Goal: Task Accomplishment & Management: Complete application form

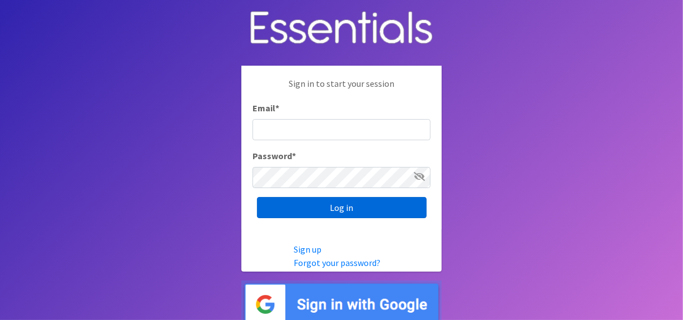
type input "[EMAIL_ADDRESS][DOMAIN_NAME]"
click at [295, 206] on input "Log in" at bounding box center [342, 207] width 170 height 21
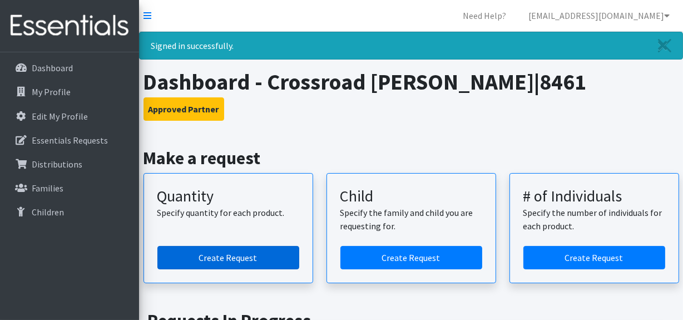
click at [260, 255] on link "Create Request" at bounding box center [228, 257] width 142 height 23
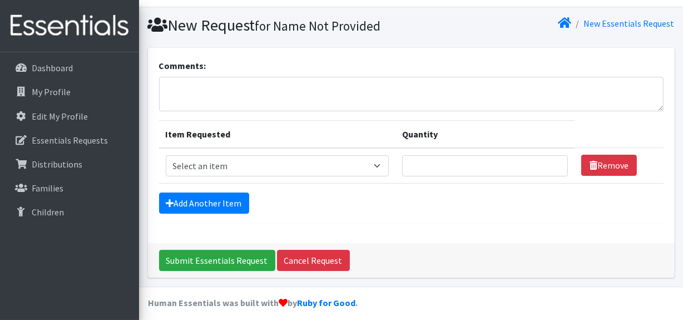
scroll to position [32, 0]
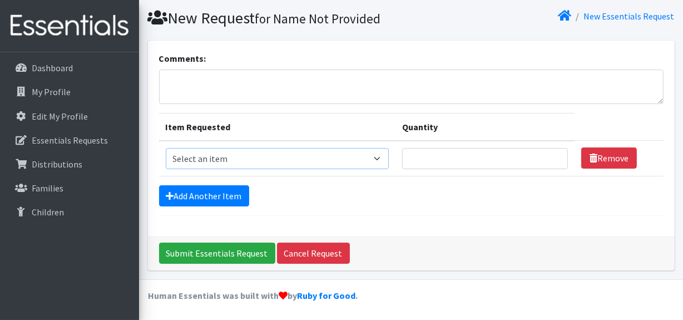
click at [200, 161] on select "Select an item Fly&Dry Potty Kit- 2T/3T Boy Fly&Dry Potty Kit- 2T/3T Girl Kids …" at bounding box center [278, 158] width 224 height 21
select select "1222"
click at [166, 148] on select "Select an item Fly&Dry Potty Kit- 2T/3T Boy Fly&Dry Potty Kit- 2T/3T Girl Kids …" at bounding box center [278, 158] width 224 height 21
click at [452, 154] on input "Quantity" at bounding box center [485, 158] width 166 height 21
type input "1000"
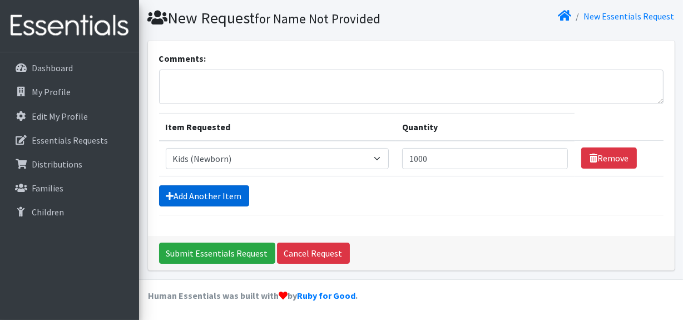
click at [226, 190] on link "Add Another Item" at bounding box center [204, 195] width 90 height 21
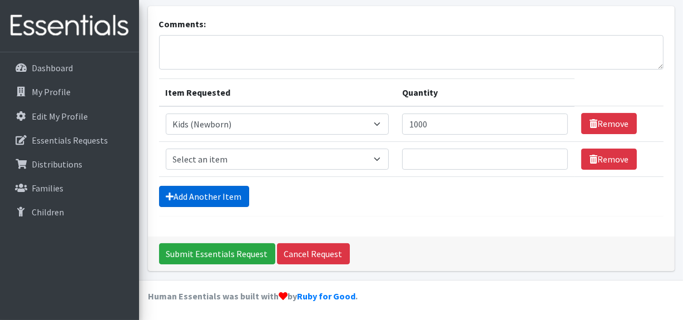
scroll to position [67, 0]
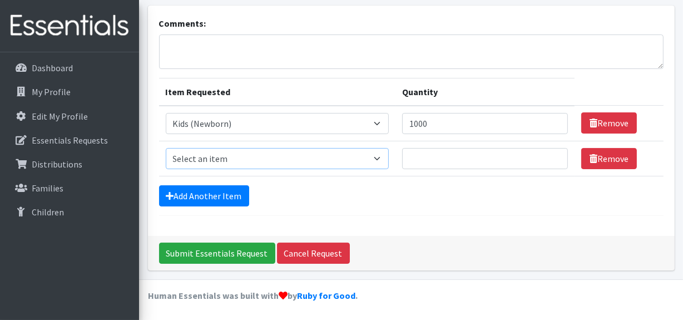
click at [222, 157] on select "Select an item Fly&Dry Potty Kit- 2T/3T Boy Fly&Dry Potty Kit- 2T/3T Girl Kids …" at bounding box center [278, 158] width 224 height 21
select select "1201"
click at [166, 148] on select "Select an item Fly&Dry Potty Kit- 2T/3T Boy Fly&Dry Potty Kit- 2T/3T Girl Kids …" at bounding box center [278, 158] width 224 height 21
click at [433, 161] on input "Quantity" at bounding box center [485, 158] width 166 height 21
type input "1000"
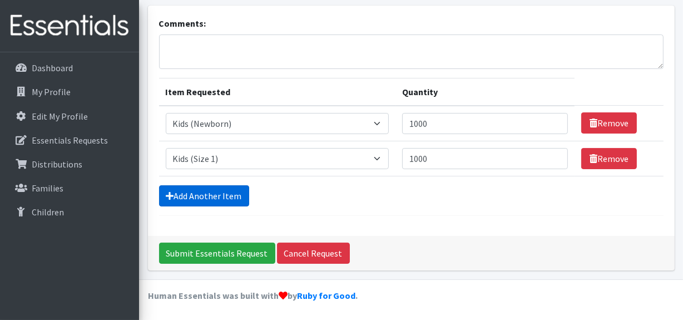
click at [204, 191] on link "Add Another Item" at bounding box center [204, 195] width 90 height 21
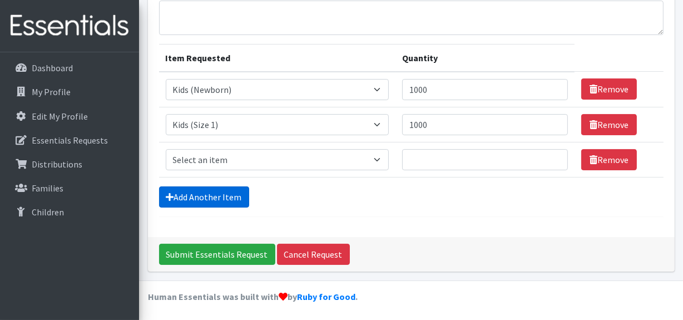
scroll to position [101, 0]
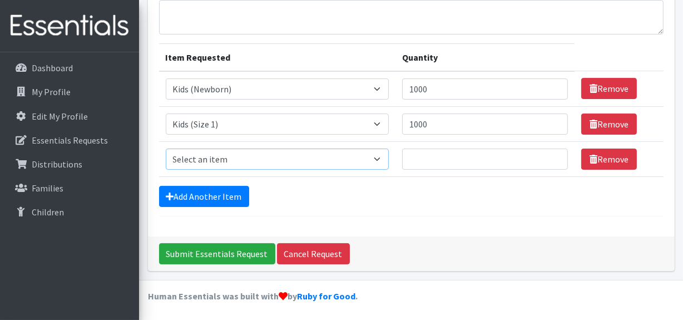
click at [256, 161] on select "Select an item Fly&Dry Potty Kit- 2T/3T Boy Fly&Dry Potty Kit- 2T/3T Girl Kids …" at bounding box center [278, 158] width 224 height 21
select select "1221"
click at [166, 148] on select "Select an item Fly&Dry Potty Kit- 2T/3T Boy Fly&Dry Potty Kit- 2T/3T Girl Kids …" at bounding box center [278, 158] width 224 height 21
click at [411, 160] on input "Quantity" at bounding box center [485, 158] width 166 height 21
type input "1000"
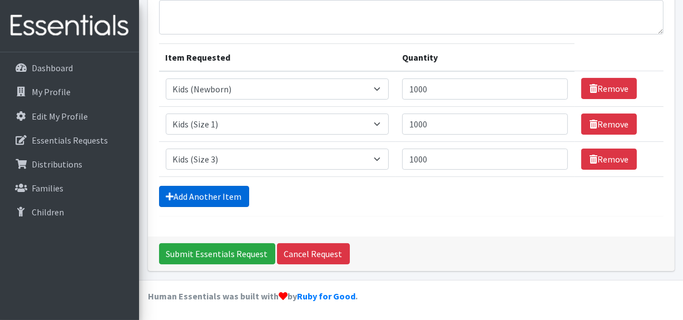
click at [221, 196] on link "Add Another Item" at bounding box center [204, 196] width 90 height 21
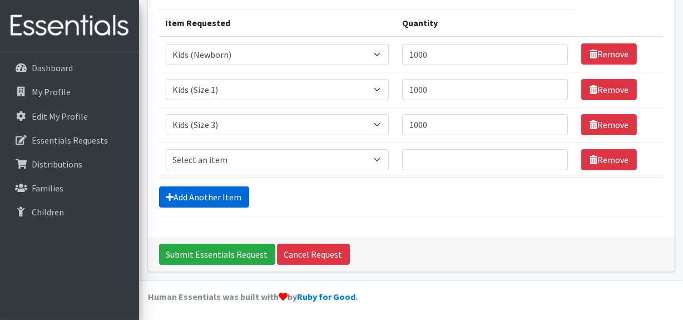
scroll to position [136, 0]
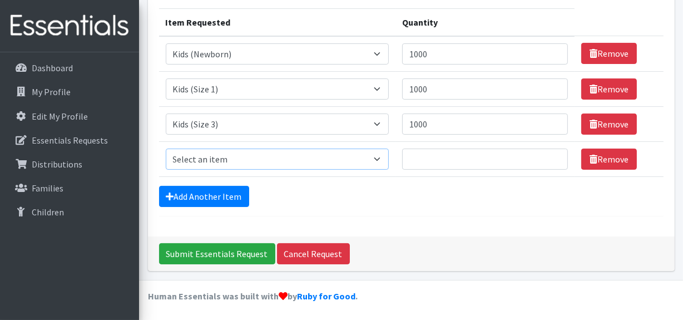
click at [252, 158] on select "Select an item Fly&Dry Potty Kit- 2T/3T Boy Fly&Dry Potty Kit- 2T/3T Girl Kids …" at bounding box center [278, 158] width 224 height 21
select select "1213"
click at [166, 148] on select "Select an item Fly&Dry Potty Kit- 2T/3T Boy Fly&Dry Potty Kit- 2T/3T Girl Kids …" at bounding box center [278, 158] width 224 height 21
click at [412, 160] on input "Quantity" at bounding box center [485, 158] width 166 height 21
type input "1000"
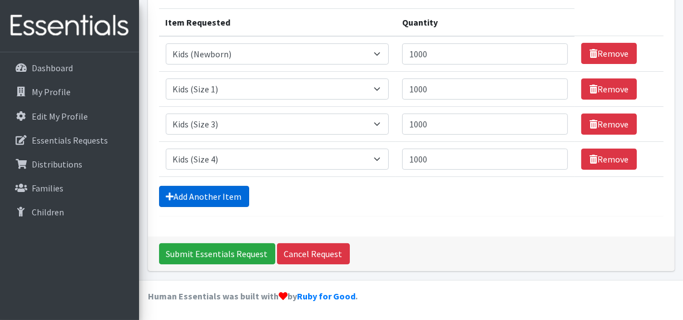
click at [223, 192] on link "Add Another Item" at bounding box center [204, 196] width 90 height 21
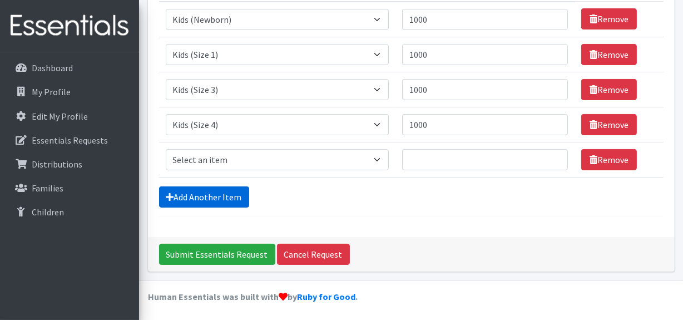
scroll to position [171, 0]
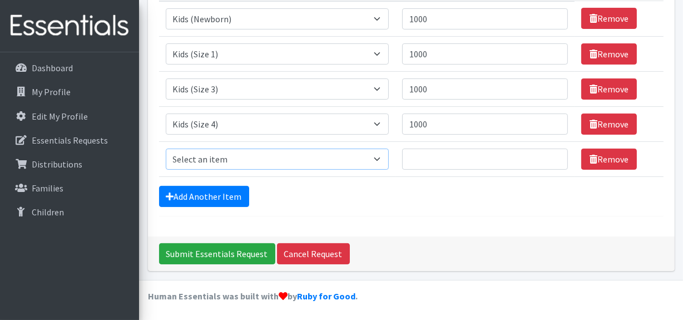
click at [239, 152] on select "Select an item Fly&Dry Potty Kit- 2T/3T Boy Fly&Dry Potty Kit- 2T/3T Girl Kids …" at bounding box center [278, 158] width 224 height 21
select select "1214"
click at [166, 148] on select "Select an item Fly&Dry Potty Kit- 2T/3T Boy Fly&Dry Potty Kit- 2T/3T Girl Kids …" at bounding box center [278, 158] width 224 height 21
click at [431, 166] on input "Quantity" at bounding box center [485, 158] width 166 height 21
type input "1500"
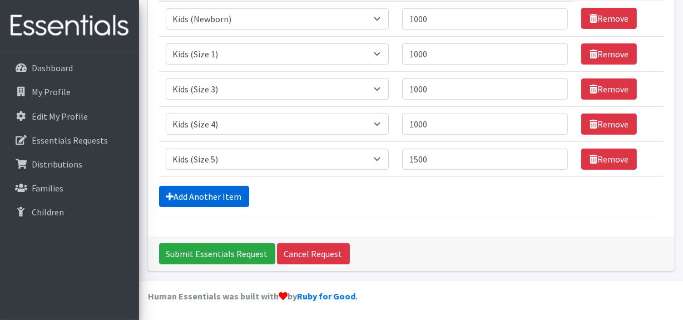
click at [229, 191] on link "Add Another Item" at bounding box center [204, 196] width 90 height 21
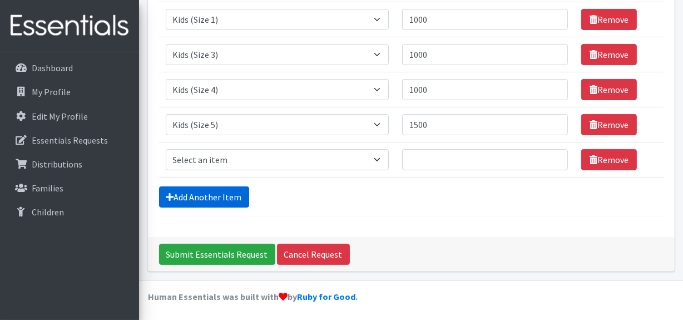
scroll to position [206, 0]
click at [228, 160] on select "Select an item Fly&Dry Potty Kit- 2T/3T Boy Fly&Dry Potty Kit- 2T/3T Girl Kids …" at bounding box center [278, 159] width 224 height 21
select select "1216"
click at [166, 149] on select "Select an item Fly&Dry Potty Kit- 2T/3T Boy Fly&Dry Potty Kit- 2T/3T Girl Kids …" at bounding box center [278, 159] width 224 height 21
click at [448, 160] on input "Quantity" at bounding box center [485, 159] width 166 height 21
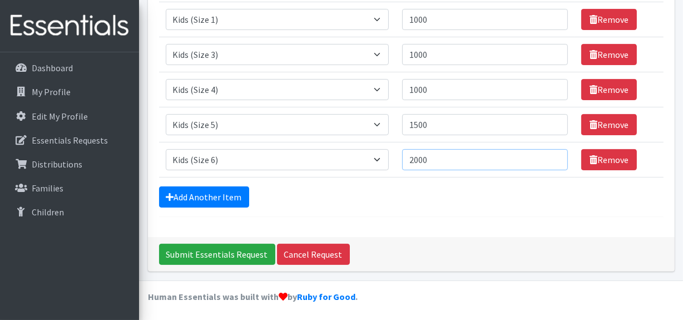
type input "2000"
click at [206, 200] on link "Add Another Item" at bounding box center [204, 196] width 90 height 21
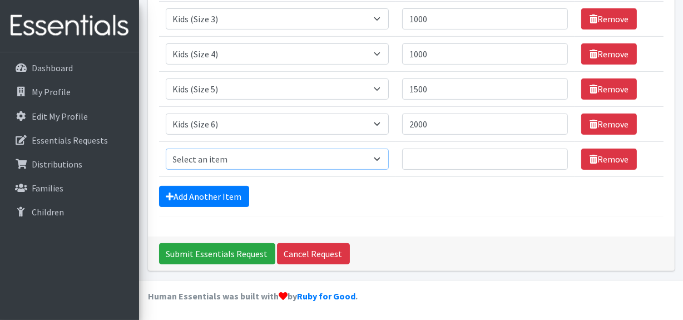
click at [245, 158] on select "Select an item Fly&Dry Potty Kit- 2T/3T Boy Fly&Dry Potty Kit- 2T/3T Girl Kids …" at bounding box center [278, 158] width 224 height 21
select select "15511"
click at [166, 148] on select "Select an item Fly&Dry Potty Kit- 2T/3T Boy Fly&Dry Potty Kit- 2T/3T Girl Kids …" at bounding box center [278, 158] width 224 height 21
click at [431, 161] on input "Quantity" at bounding box center [485, 158] width 166 height 21
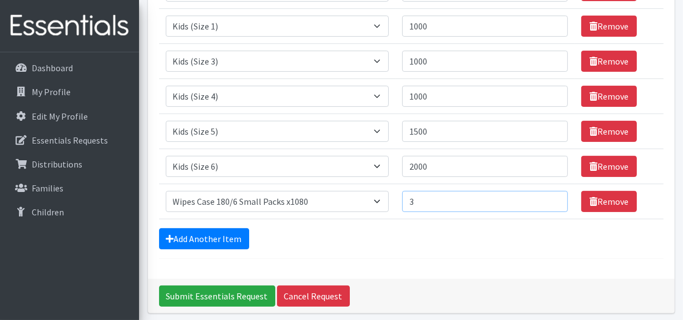
scroll to position [140, 0]
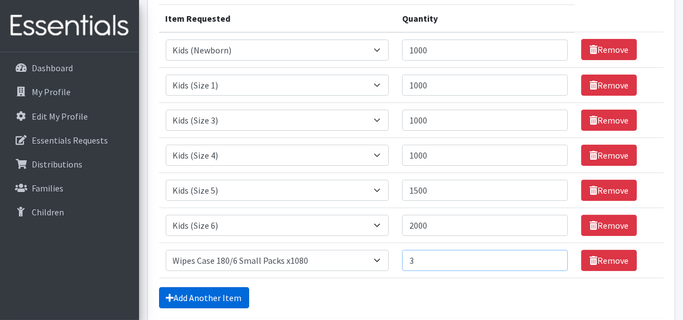
type input "3"
click at [229, 292] on link "Add Another Item" at bounding box center [204, 297] width 90 height 21
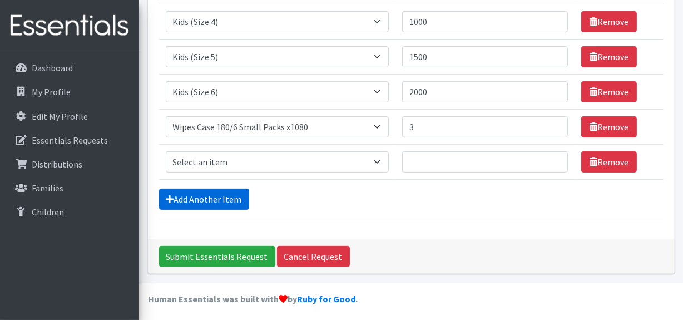
scroll to position [276, 0]
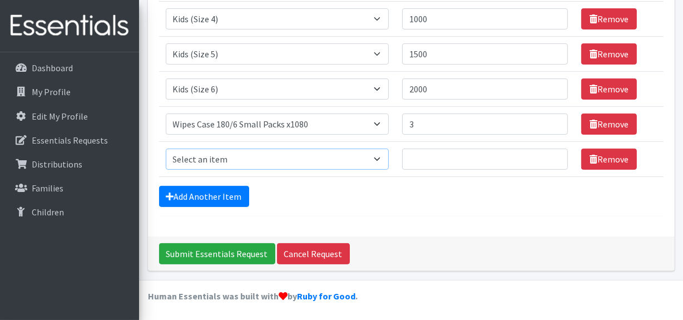
click at [217, 156] on select "Select an item Fly&Dry Potty Kit- 2T/3T Boy Fly&Dry Potty Kit- 2T/3T Girl Kids …" at bounding box center [278, 158] width 224 height 21
select select "1411"
click at [166, 148] on select "Select an item Fly&Dry Potty Kit- 2T/3T Boy Fly&Dry Potty Kit- 2T/3T Girl Kids …" at bounding box center [278, 158] width 224 height 21
click at [425, 160] on input "Quantity" at bounding box center [485, 158] width 166 height 21
type input "2"
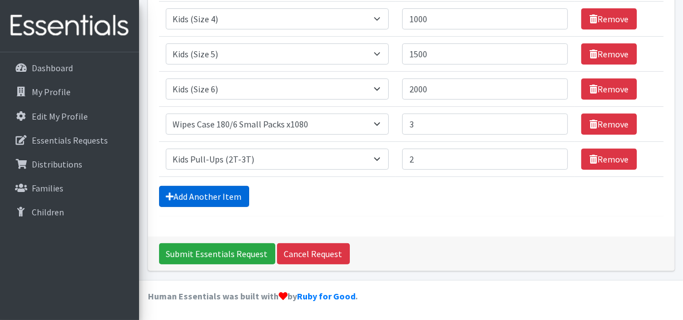
click at [228, 192] on link "Add Another Item" at bounding box center [204, 196] width 90 height 21
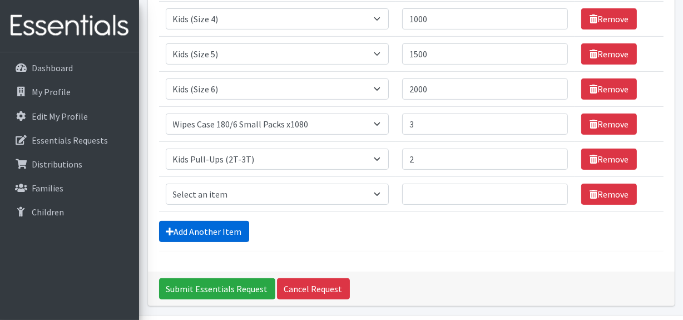
scroll to position [311, 0]
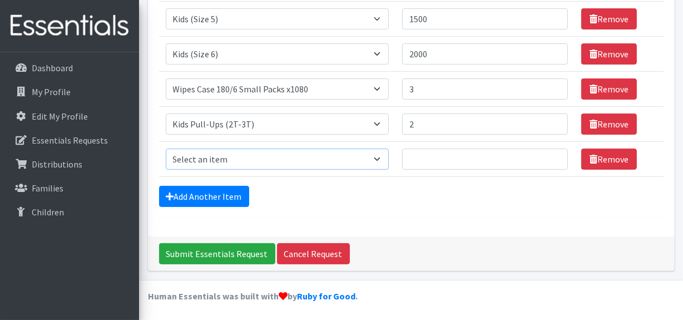
click at [231, 155] on select "Select an item Fly&Dry Potty Kit- 2T/3T Boy Fly&Dry Potty Kit- 2T/3T Girl Kids …" at bounding box center [278, 158] width 224 height 21
select select "1413"
click at [166, 148] on select "Select an item Fly&Dry Potty Kit- 2T/3T Boy Fly&Dry Potty Kit- 2T/3T Girl Kids …" at bounding box center [278, 158] width 224 height 21
click at [421, 156] on input "Quantity" at bounding box center [485, 158] width 166 height 21
type input "2"
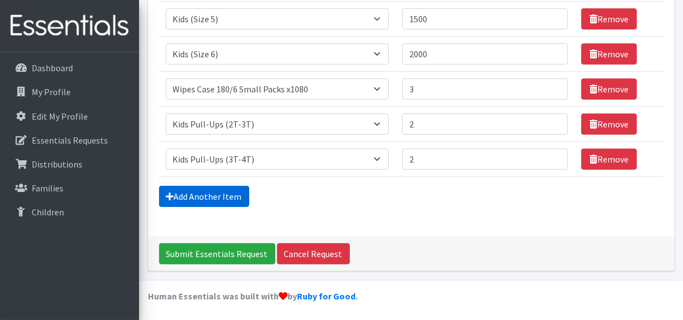
click at [221, 195] on link "Add Another Item" at bounding box center [204, 196] width 90 height 21
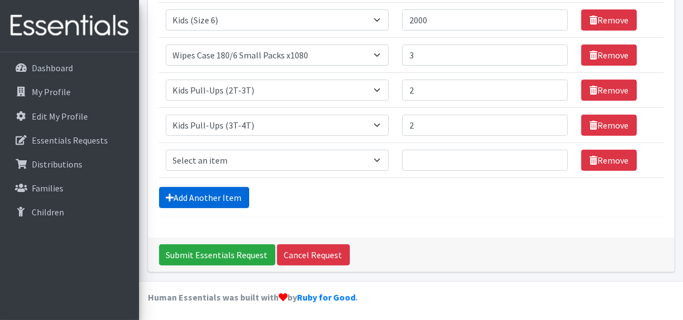
scroll to position [346, 0]
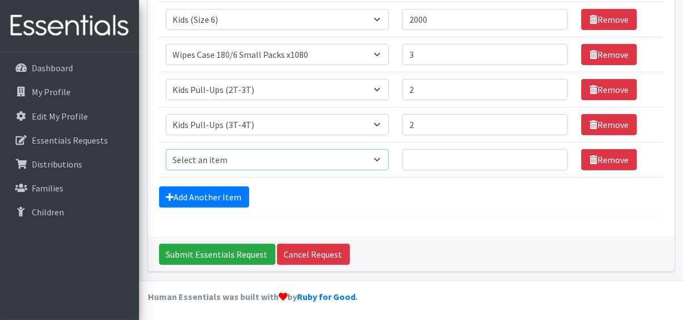
click at [228, 156] on select "Select an item Fly&Dry Potty Kit- 2T/3T Boy Fly&Dry Potty Kit- 2T/3T Girl Kids …" at bounding box center [278, 159] width 224 height 21
select select "1412"
click at [166, 149] on select "Select an item Fly&Dry Potty Kit- 2T/3T Boy Fly&Dry Potty Kit- 2T/3T Girl Kids …" at bounding box center [278, 159] width 224 height 21
click at [426, 156] on input "Quantity" at bounding box center [485, 159] width 166 height 21
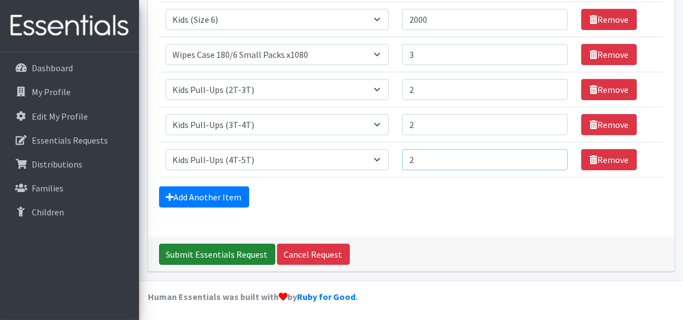
type input "2"
click at [209, 250] on input "Submit Essentials Request" at bounding box center [217, 254] width 116 height 21
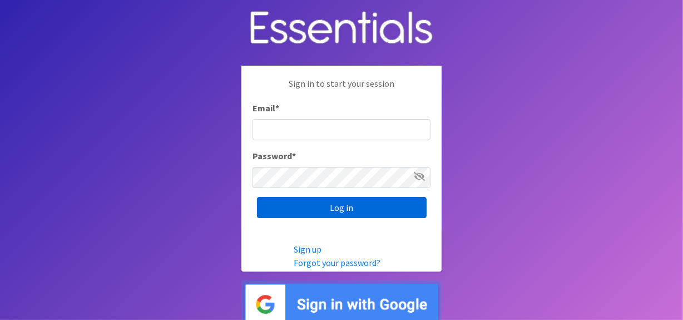
type input "[EMAIL_ADDRESS][DOMAIN_NAME]"
click at [373, 205] on input "Log in" at bounding box center [342, 207] width 170 height 21
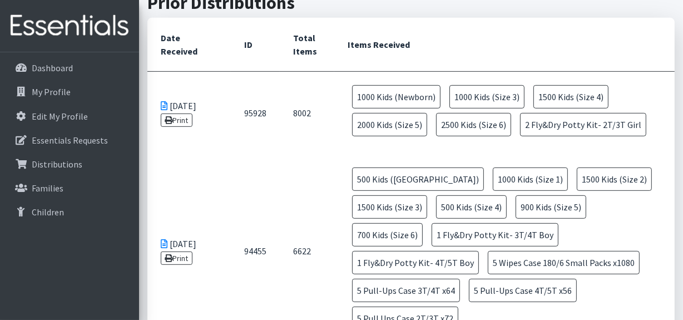
scroll to position [455, 0]
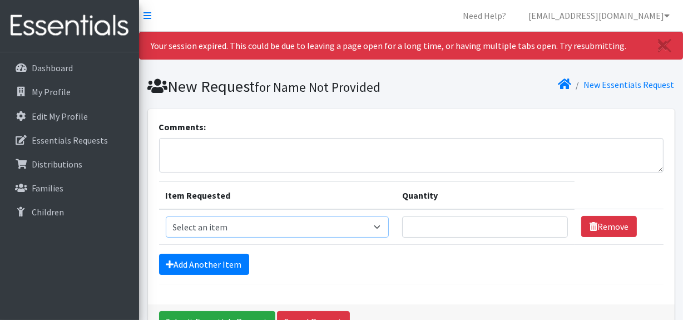
click at [297, 229] on select "Select an item Fly&Dry Potty Kit- 2T/3T Boy Fly&Dry Potty Kit- 2T/3T Girl Kids …" at bounding box center [278, 226] width 224 height 21
select select "1201"
click at [166, 216] on select "Select an item Fly&Dry Potty Kit- 2T/3T Boy Fly&Dry Potty Kit- 2T/3T Girl Kids …" at bounding box center [278, 226] width 224 height 21
click at [455, 229] on input "Quantity" at bounding box center [485, 226] width 166 height 21
click at [658, 47] on icon "Close" at bounding box center [662, 45] width 9 height 13
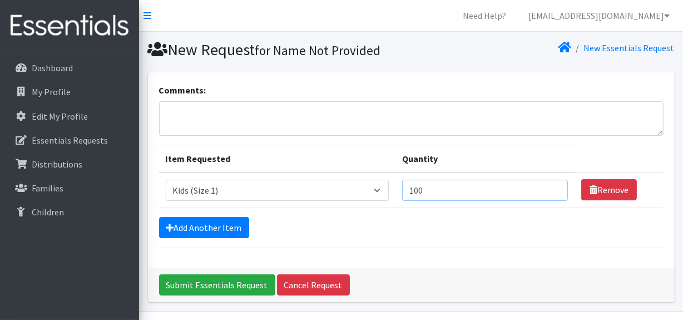
click at [429, 191] on input "100" at bounding box center [485, 190] width 166 height 21
type input "1000"
click at [197, 227] on link "Add Another Item" at bounding box center [204, 227] width 90 height 21
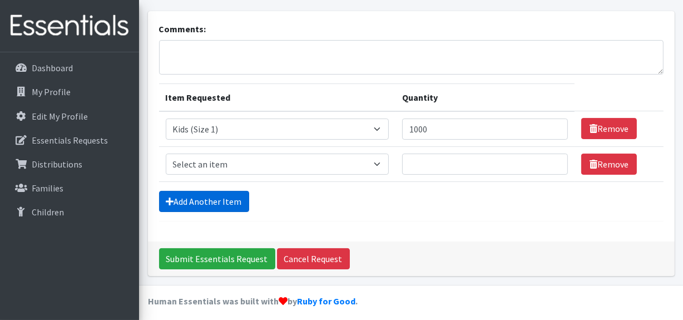
scroll to position [67, 0]
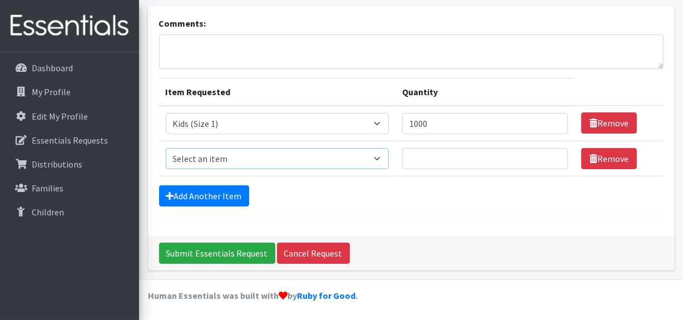
click at [231, 165] on select "Select an item Fly&Dry Potty Kit- 2T/3T Boy Fly&Dry Potty Kit- 2T/3T Girl Kids …" at bounding box center [278, 158] width 224 height 21
select select "1221"
click at [166, 148] on select "Select an item Fly&Dry Potty Kit- 2T/3T Boy Fly&Dry Potty Kit- 2T/3T Girl Kids …" at bounding box center [278, 158] width 224 height 21
click at [453, 159] on input "Quantity" at bounding box center [485, 158] width 166 height 21
type input "0"
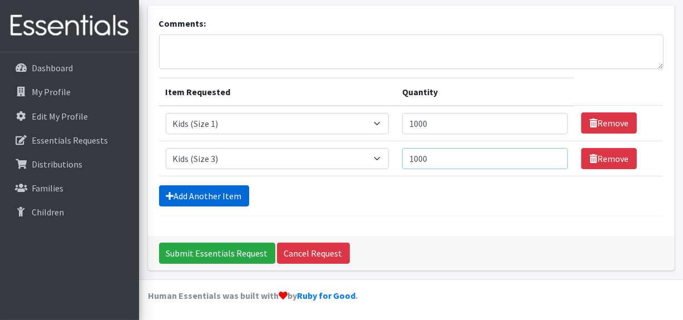
type input "1000"
click at [182, 199] on link "Add Another Item" at bounding box center [204, 195] width 90 height 21
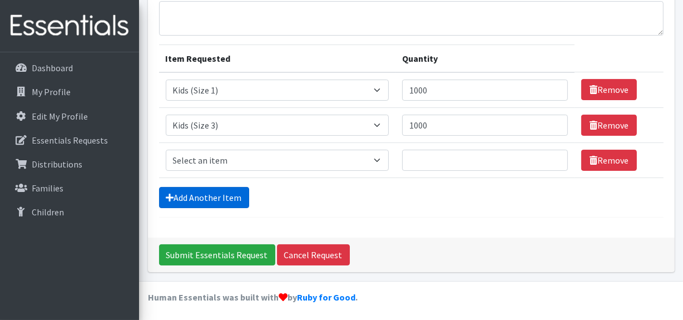
scroll to position [101, 0]
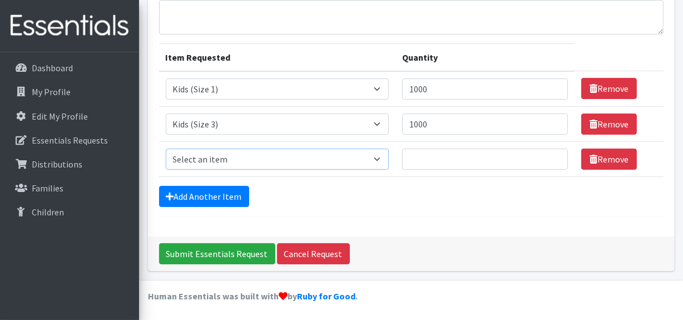
click at [202, 156] on select "Select an item Fly&Dry Potty Kit- 2T/3T Boy Fly&Dry Potty Kit- 2T/3T Girl Kids …" at bounding box center [278, 158] width 224 height 21
select select "1213"
click at [166, 148] on select "Select an item Fly&Dry Potty Kit- 2T/3T Boy Fly&Dry Potty Kit- 2T/3T Girl Kids …" at bounding box center [278, 158] width 224 height 21
click at [423, 160] on input "Quantity" at bounding box center [485, 158] width 166 height 21
type input "1000"
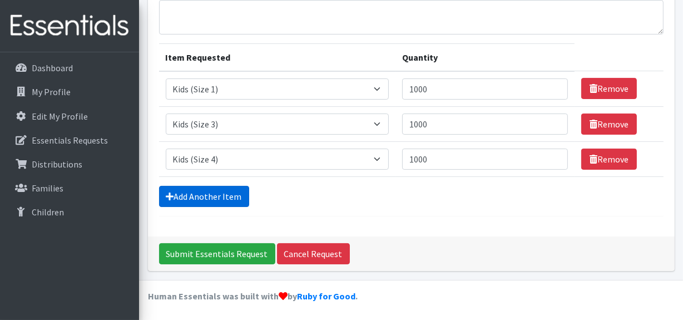
click at [184, 193] on link "Add Another Item" at bounding box center [204, 196] width 90 height 21
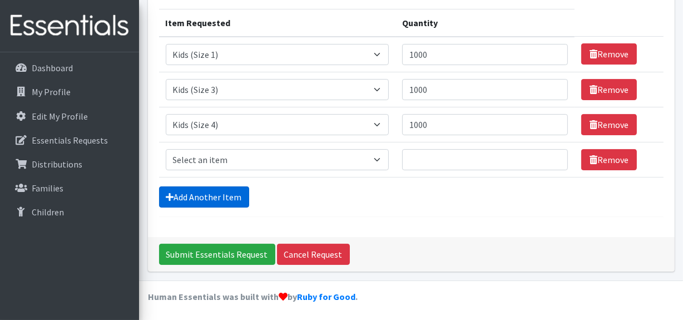
scroll to position [136, 0]
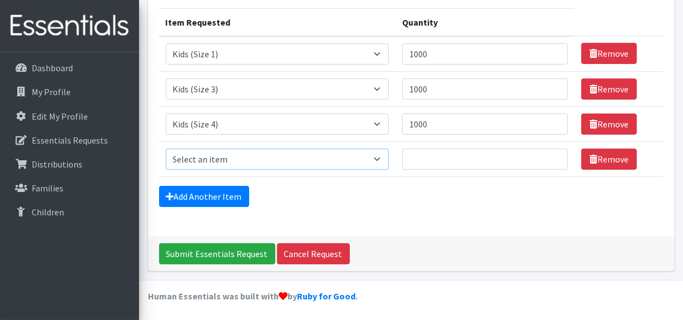
click at [217, 162] on select "Select an item Fly&Dry Potty Kit- 2T/3T Boy Fly&Dry Potty Kit- 2T/3T Girl Kids …" at bounding box center [278, 158] width 224 height 21
select select "1214"
click at [166, 148] on select "Select an item Fly&Dry Potty Kit- 2T/3T Boy Fly&Dry Potty Kit- 2T/3T Girl Kids …" at bounding box center [278, 158] width 224 height 21
click at [413, 162] on input "Quantity" at bounding box center [485, 158] width 166 height 21
type input "1000"
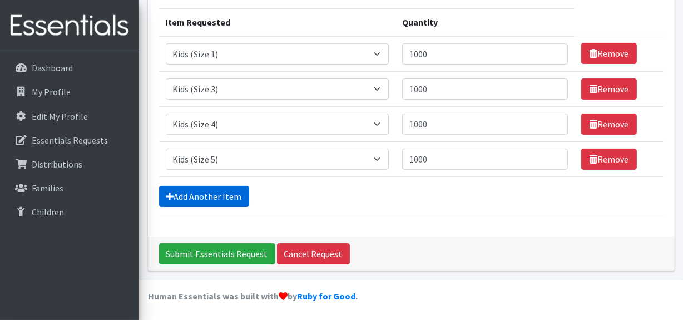
click at [219, 191] on link "Add Another Item" at bounding box center [204, 196] width 90 height 21
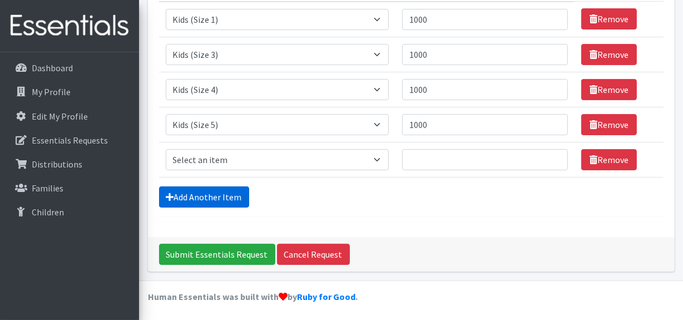
scroll to position [171, 0]
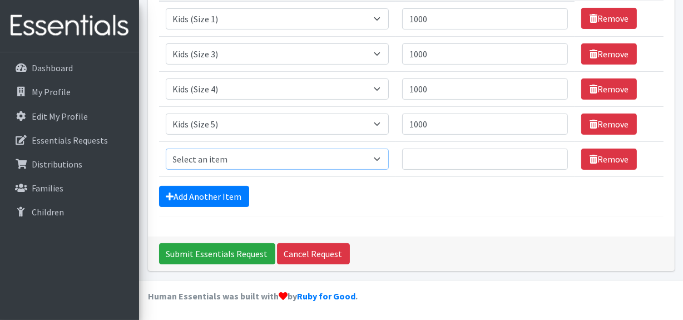
click at [218, 158] on select "Select an item Fly&Dry Potty Kit- 2T/3T Boy Fly&Dry Potty Kit- 2T/3T Girl Kids …" at bounding box center [278, 158] width 224 height 21
select select "1216"
click at [166, 148] on select "Select an item Fly&Dry Potty Kit- 2T/3T Boy Fly&Dry Potty Kit- 2T/3T Girl Kids …" at bounding box center [278, 158] width 224 height 21
click at [411, 167] on input "Quantity" at bounding box center [485, 158] width 166 height 21
type input "1500"
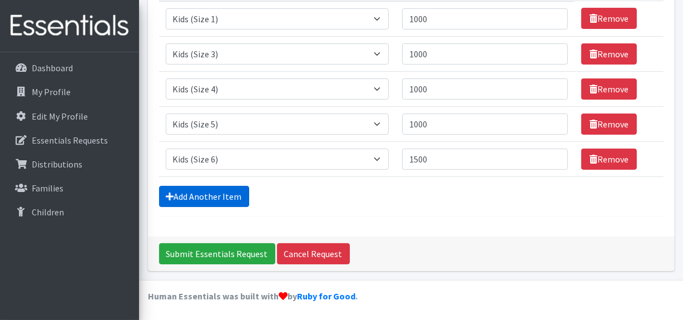
click at [211, 195] on link "Add Another Item" at bounding box center [204, 196] width 90 height 21
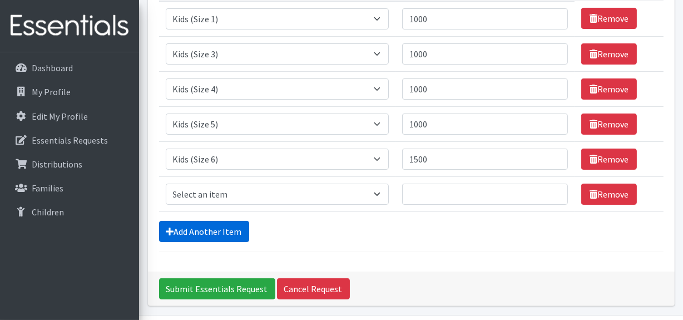
scroll to position [206, 0]
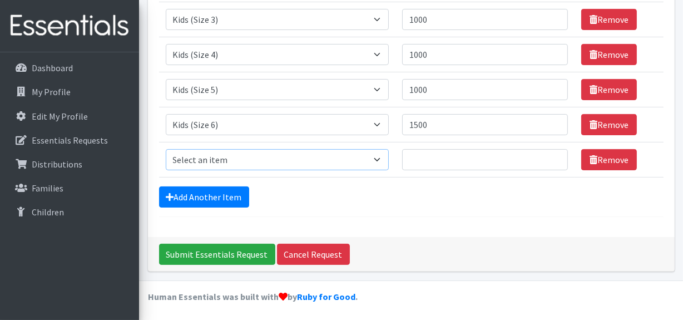
click at [231, 158] on select "Select an item Fly&Dry Potty Kit- 2T/3T Boy Fly&Dry Potty Kit- 2T/3T Girl Kids …" at bounding box center [278, 159] width 224 height 21
select select "1411"
click at [166, 149] on select "Select an item Fly&Dry Potty Kit- 2T/3T Boy Fly&Dry Potty Kit- 2T/3T Girl Kids …" at bounding box center [278, 159] width 224 height 21
click at [435, 158] on input "Quantity" at bounding box center [485, 159] width 166 height 21
type input "2"
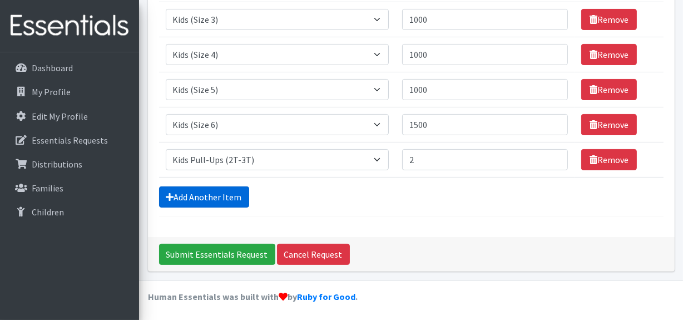
click at [222, 188] on link "Add Another Item" at bounding box center [204, 196] width 90 height 21
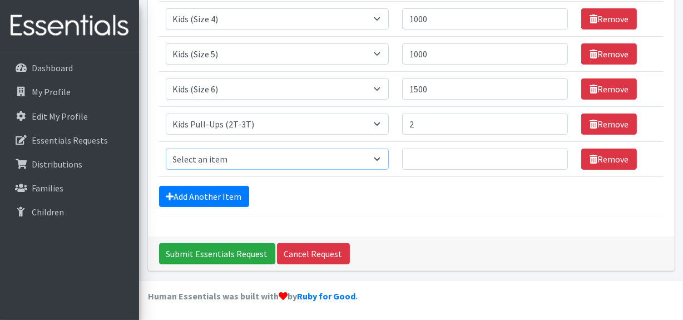
click at [229, 161] on select "Select an item Fly&Dry Potty Kit- 2T/3T Boy Fly&Dry Potty Kit- 2T/3T Girl Kids …" at bounding box center [278, 158] width 224 height 21
select select "1413"
click at [166, 148] on select "Select an item Fly&Dry Potty Kit- 2T/3T Boy Fly&Dry Potty Kit- 2T/3T Girl Kids …" at bounding box center [278, 158] width 224 height 21
click at [416, 156] on input "Quantity" at bounding box center [485, 158] width 166 height 21
type input "2"
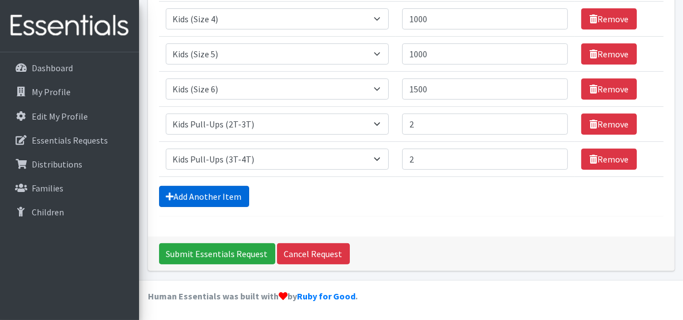
click at [180, 192] on link "Add Another Item" at bounding box center [204, 196] width 90 height 21
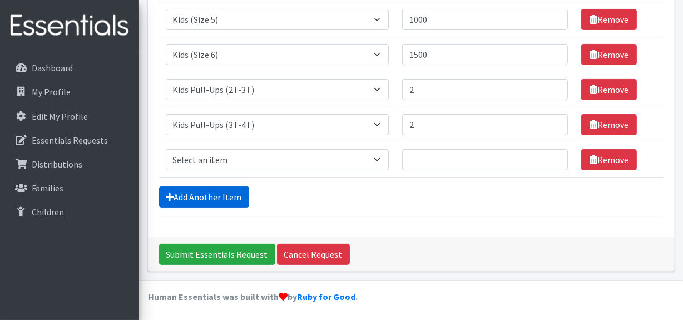
scroll to position [276, 0]
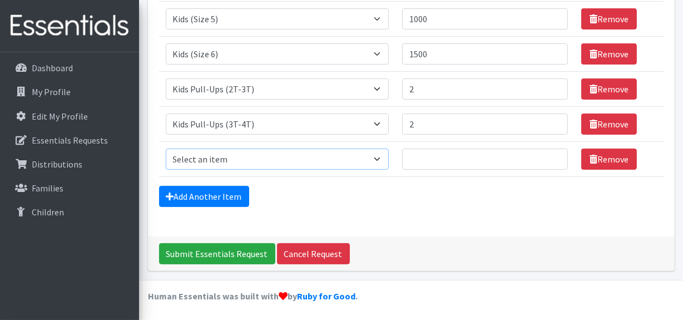
click at [217, 157] on select "Select an item Fly&Dry Potty Kit- 2T/3T Boy Fly&Dry Potty Kit- 2T/3T Girl Kids …" at bounding box center [278, 158] width 224 height 21
select select "1412"
click at [166, 148] on select "Select an item Fly&Dry Potty Kit- 2T/3T Boy Fly&Dry Potty Kit- 2T/3T Girl Kids …" at bounding box center [278, 158] width 224 height 21
click at [431, 156] on input "Quantity" at bounding box center [485, 158] width 166 height 21
type input "2"
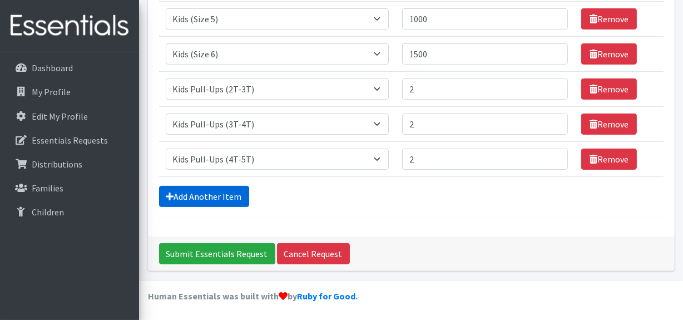
click at [181, 204] on link "Add Another Item" at bounding box center [204, 196] width 90 height 21
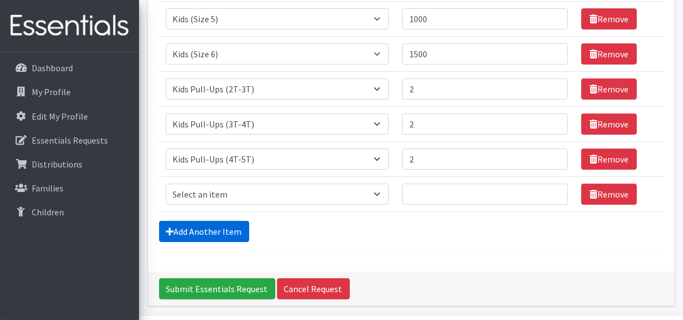
scroll to position [311, 0]
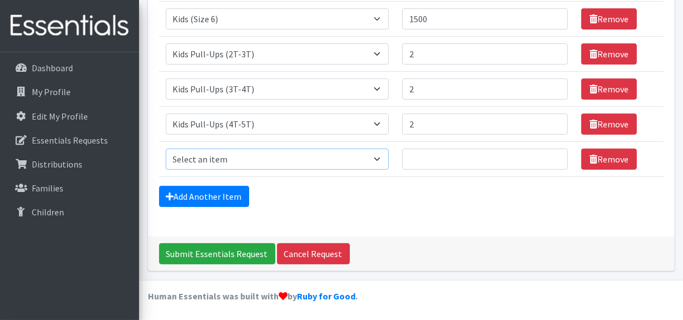
click at [254, 163] on select "Select an item Fly&Dry Potty Kit- 2T/3T Boy Fly&Dry Potty Kit- 2T/3T Girl Kids …" at bounding box center [278, 158] width 224 height 21
select select "15511"
click at [166, 148] on select "Select an item Fly&Dry Potty Kit- 2T/3T Boy Fly&Dry Potty Kit- 2T/3T Girl Kids …" at bounding box center [278, 158] width 224 height 21
click at [413, 155] on input "Quantity" at bounding box center [485, 158] width 166 height 21
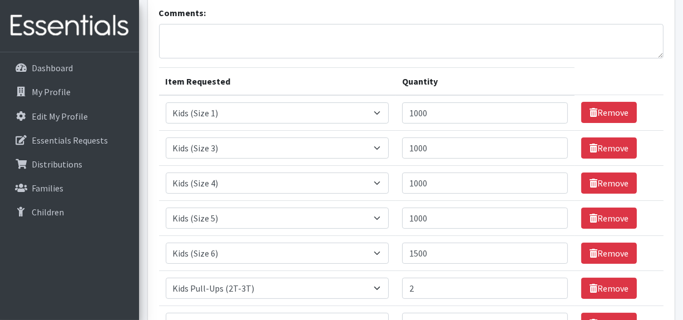
scroll to position [109, 0]
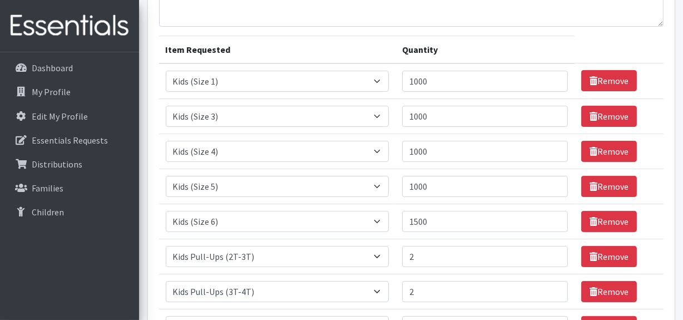
type input "3"
click at [420, 185] on input "1000" at bounding box center [485, 186] width 166 height 21
type input "1500"
click at [417, 150] on input "1000" at bounding box center [485, 151] width 166 height 21
type input "1500"
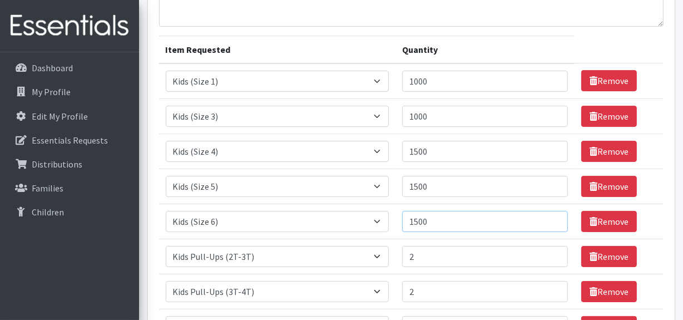
click at [414, 220] on input "1500" at bounding box center [485, 221] width 166 height 21
drag, startPoint x: 417, startPoint y: 222, endPoint x: 401, endPoint y: 219, distance: 16.5
click at [401, 219] on td "Quantity 1500" at bounding box center [484, 221] width 179 height 35
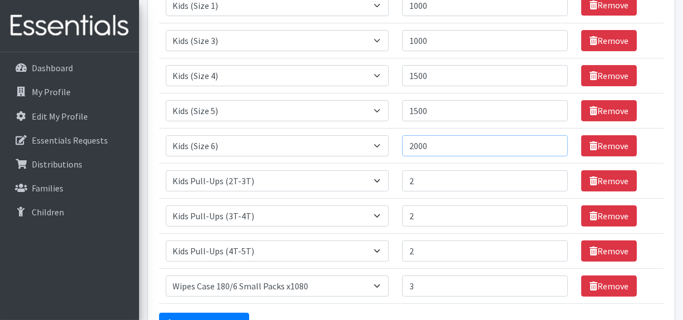
scroll to position [160, 0]
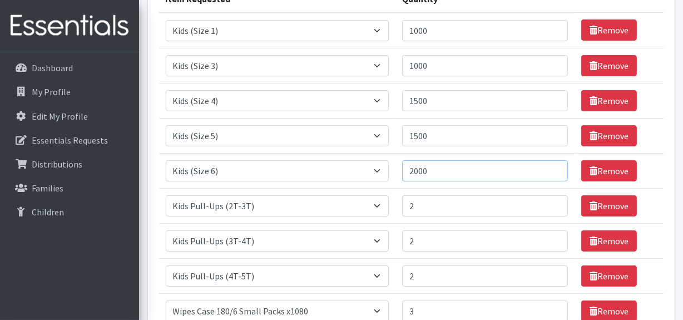
type input "2000"
click at [418, 135] on input "1500" at bounding box center [485, 135] width 166 height 21
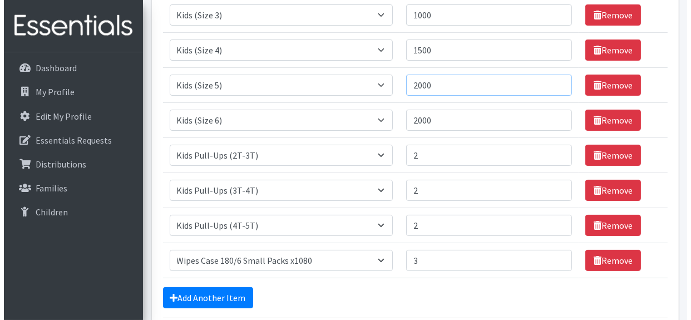
scroll to position [311, 0]
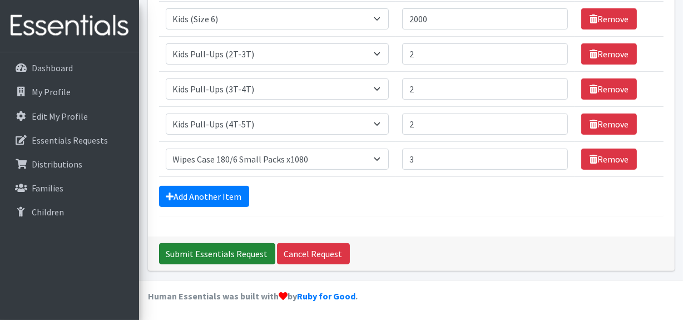
type input "2000"
click at [196, 251] on input "Submit Essentials Request" at bounding box center [217, 253] width 116 height 21
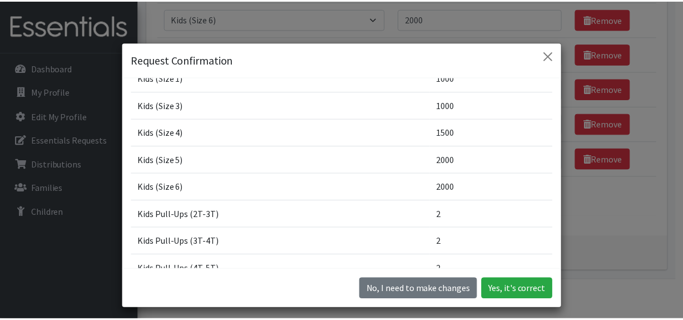
scroll to position [0, 0]
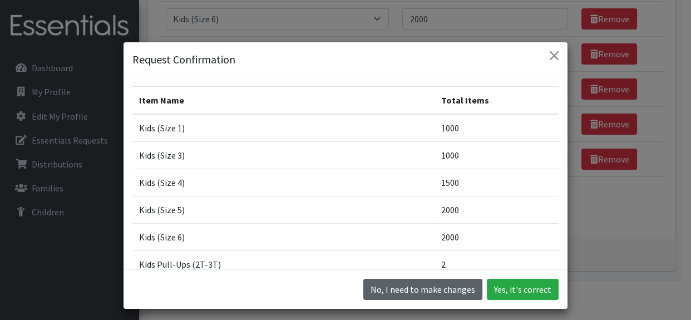
click at [443, 286] on button "No, I need to make changes" at bounding box center [422, 289] width 119 height 21
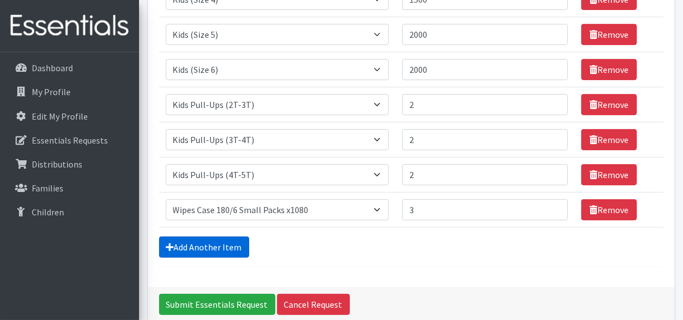
click at [220, 250] on link "Add Another Item" at bounding box center [204, 246] width 90 height 21
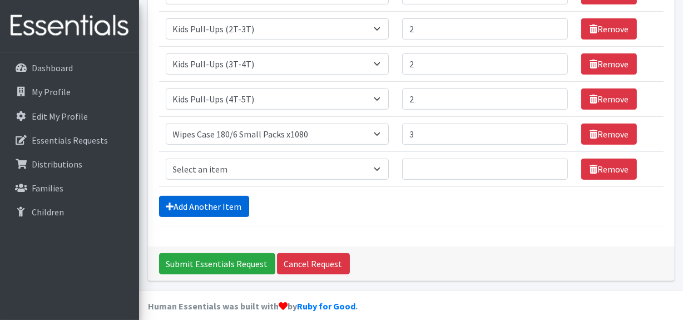
scroll to position [346, 0]
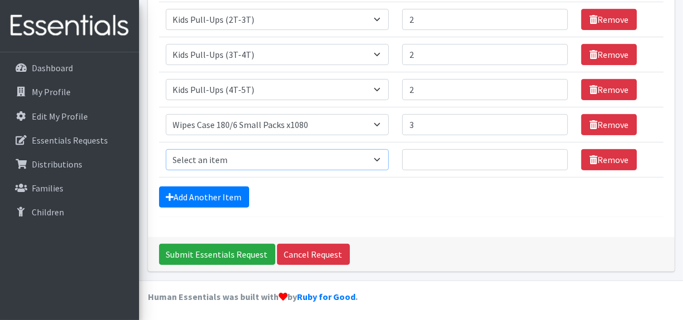
click at [236, 161] on select "Select an item Fly&Dry Potty Kit- 2T/3T Boy Fly&Dry Potty Kit- 2T/3T Girl Kids …" at bounding box center [278, 159] width 224 height 21
select select "1222"
click at [166, 149] on select "Select an item Fly&Dry Potty Kit- 2T/3T Boy Fly&Dry Potty Kit- 2T/3T Girl Kids …" at bounding box center [278, 159] width 224 height 21
click at [432, 152] on input "Quantity" at bounding box center [485, 159] width 166 height 21
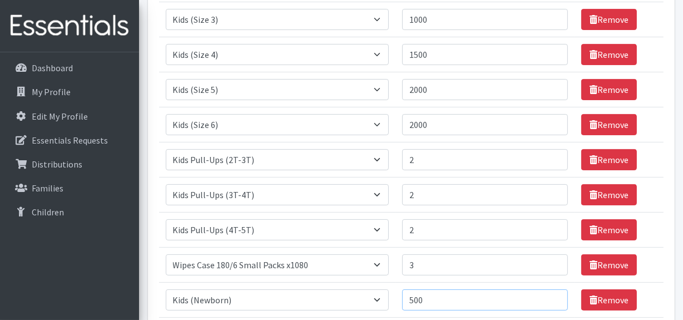
scroll to position [144, 0]
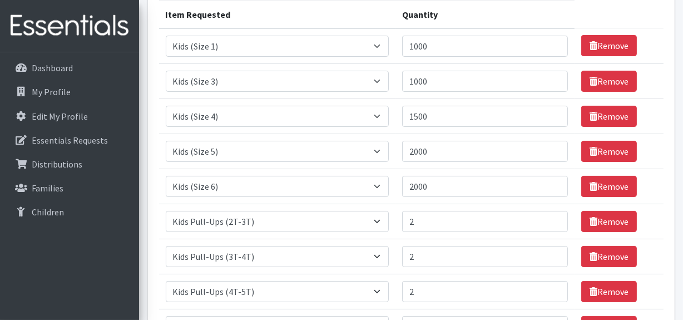
type input "500"
drag, startPoint x: 418, startPoint y: 150, endPoint x: 400, endPoint y: 150, distance: 17.2
click at [400, 150] on td "Quantity 2000" at bounding box center [484, 150] width 179 height 35
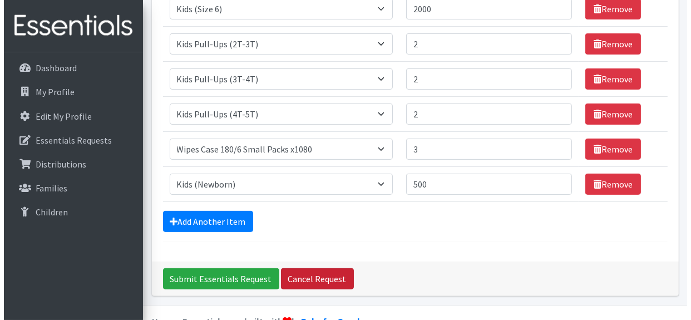
scroll to position [346, 0]
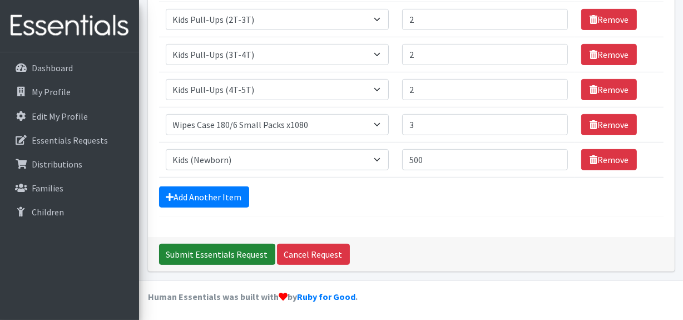
type input "1500"
click at [239, 250] on input "Submit Essentials Request" at bounding box center [217, 254] width 116 height 21
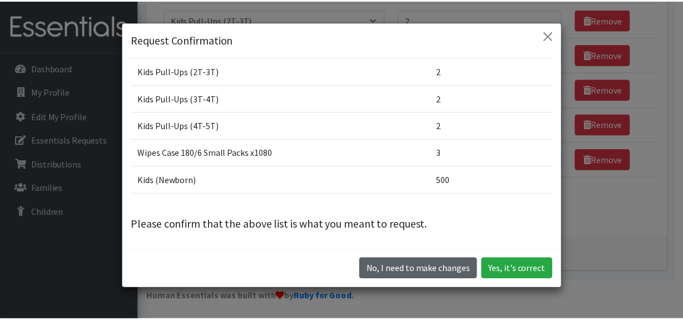
scroll to position [31, 0]
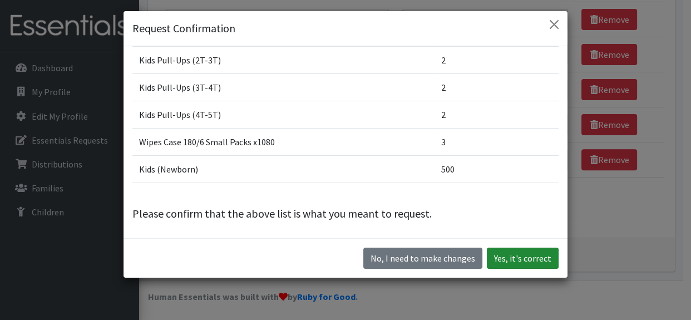
click at [523, 257] on button "Yes, it's correct" at bounding box center [523, 257] width 72 height 21
